Goal: Task Accomplishment & Management: Manage account settings

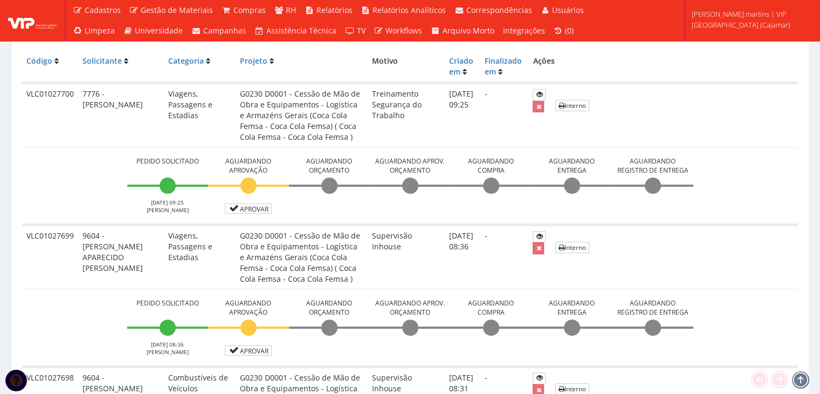
scroll to position [216, 0]
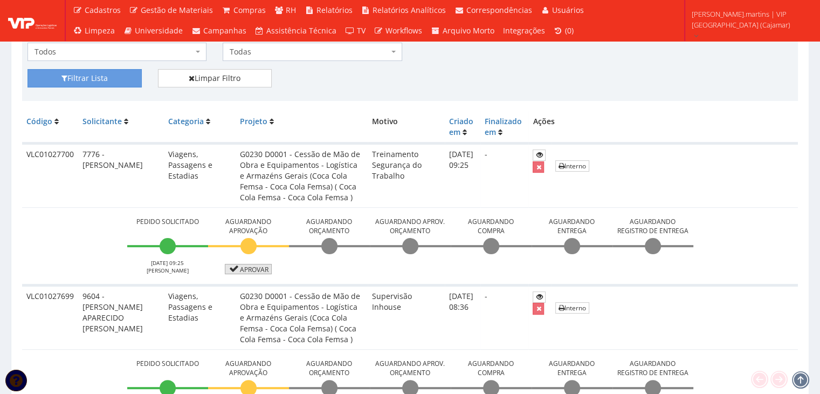
click at [242, 268] on link "Aprovar" at bounding box center [248, 269] width 47 height 10
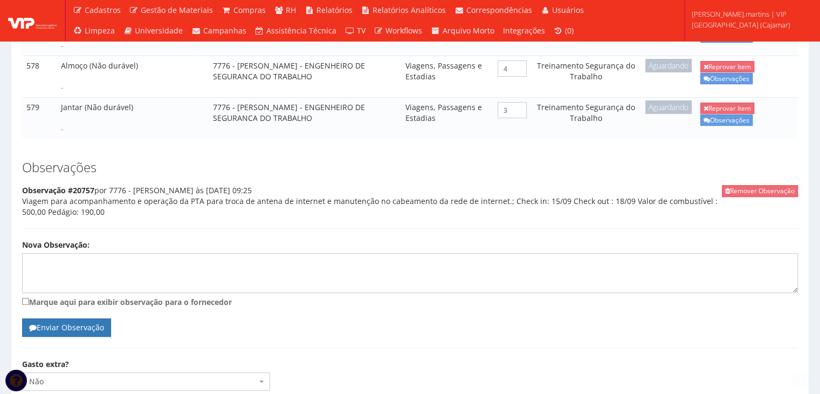
scroll to position [433, 0]
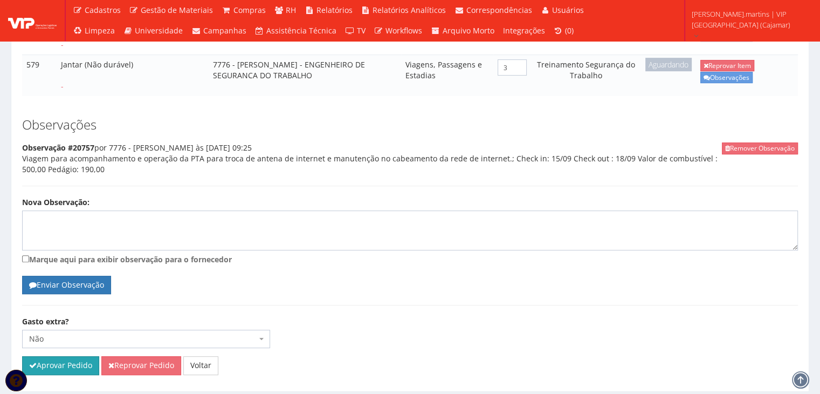
click at [75, 356] on button "Aprovar Pedido" at bounding box center [60, 365] width 77 height 18
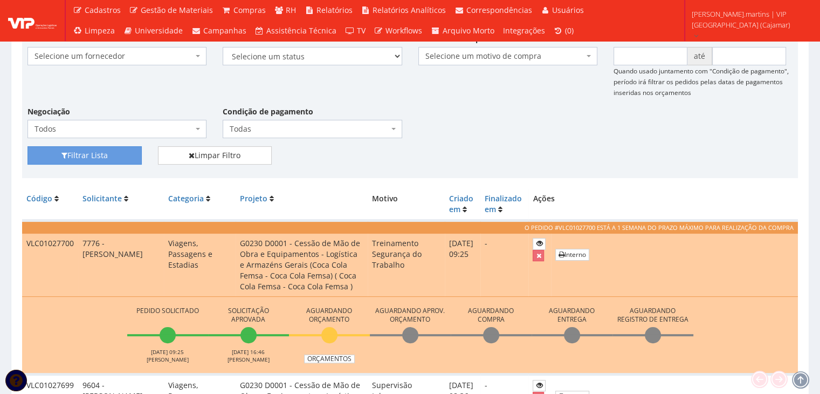
scroll to position [216, 0]
